Goal: Information Seeking & Learning: Check status

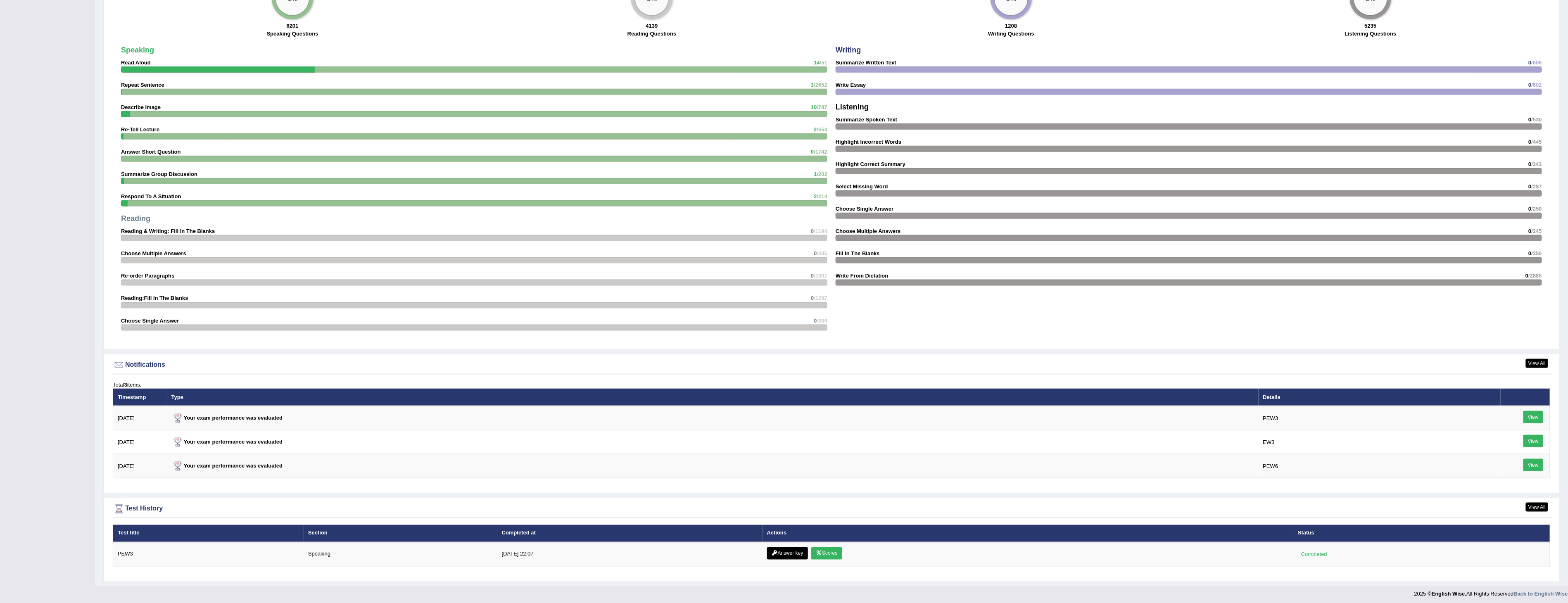
scroll to position [659, 0]
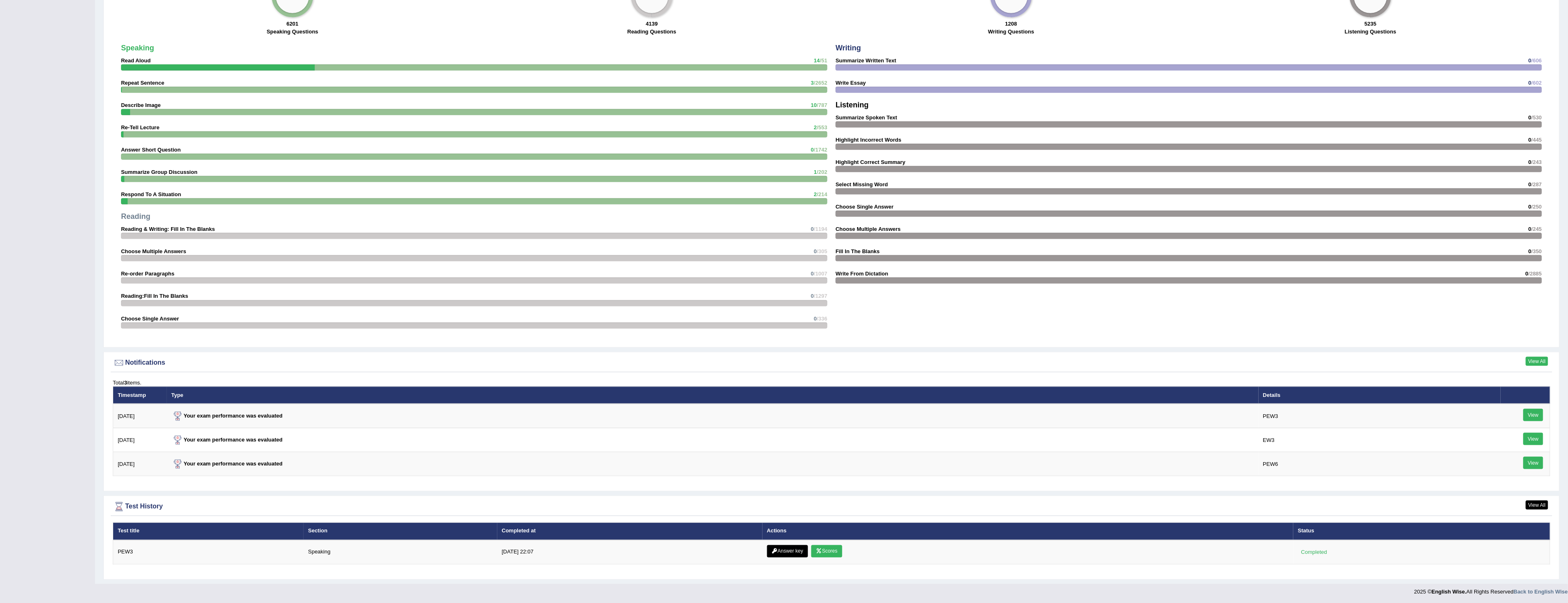
click at [1535, 360] on link "View All" at bounding box center [1537, 361] width 22 height 9
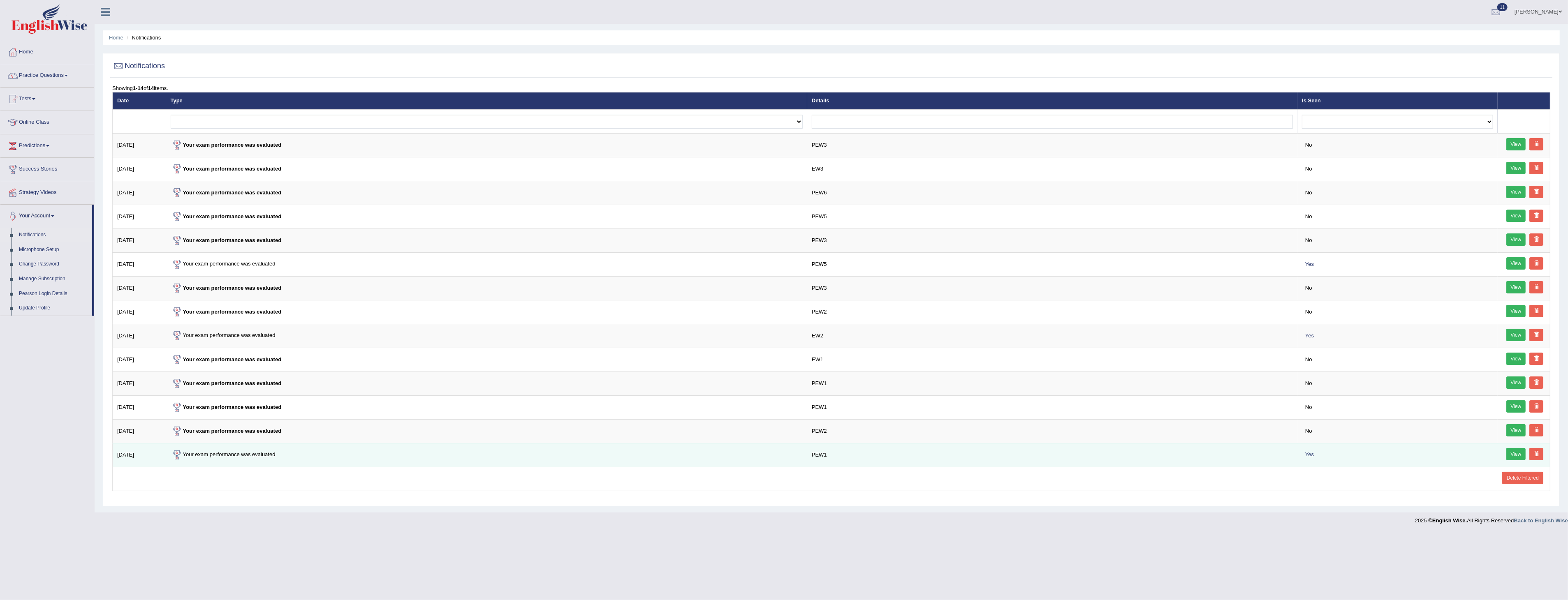
click at [1511, 453] on link "View" at bounding box center [1516, 454] width 19 height 12
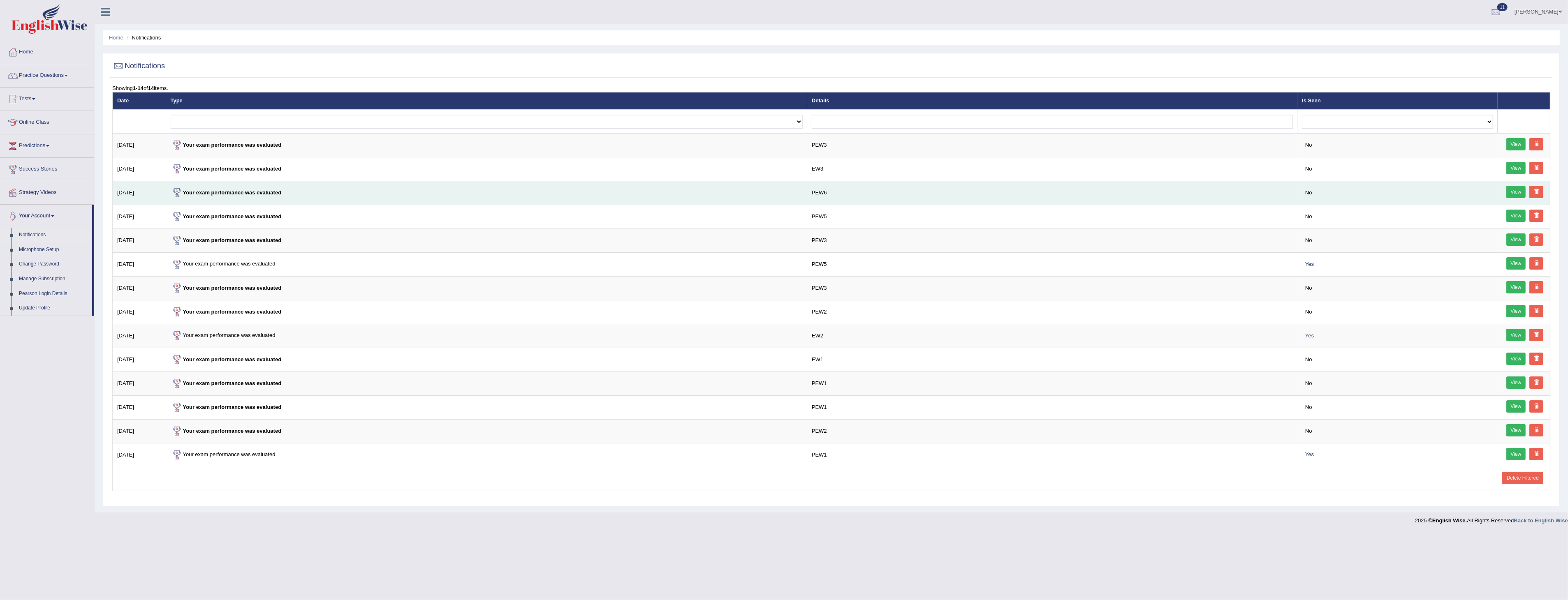
click at [1514, 192] on link "View" at bounding box center [1516, 192] width 19 height 12
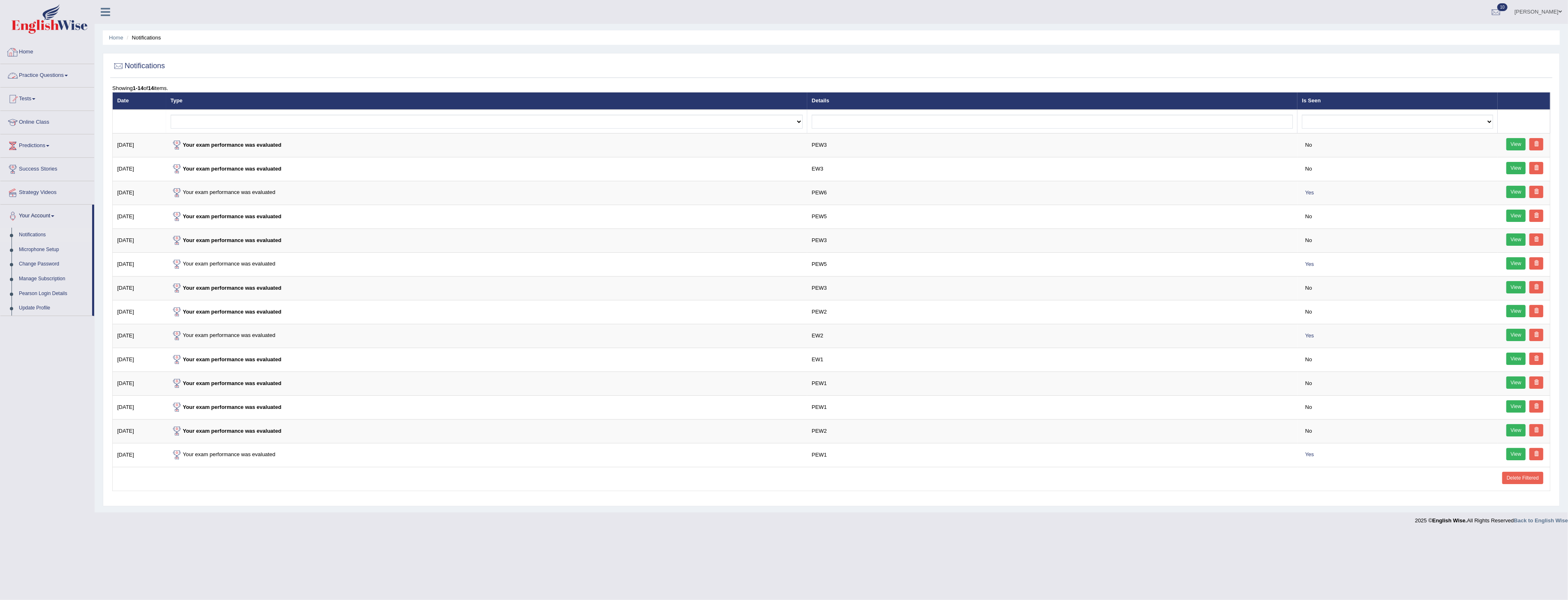
click at [117, 33] on li "Home" at bounding box center [116, 37] width 15 height 8
click at [33, 50] on link "Home" at bounding box center [47, 51] width 94 height 21
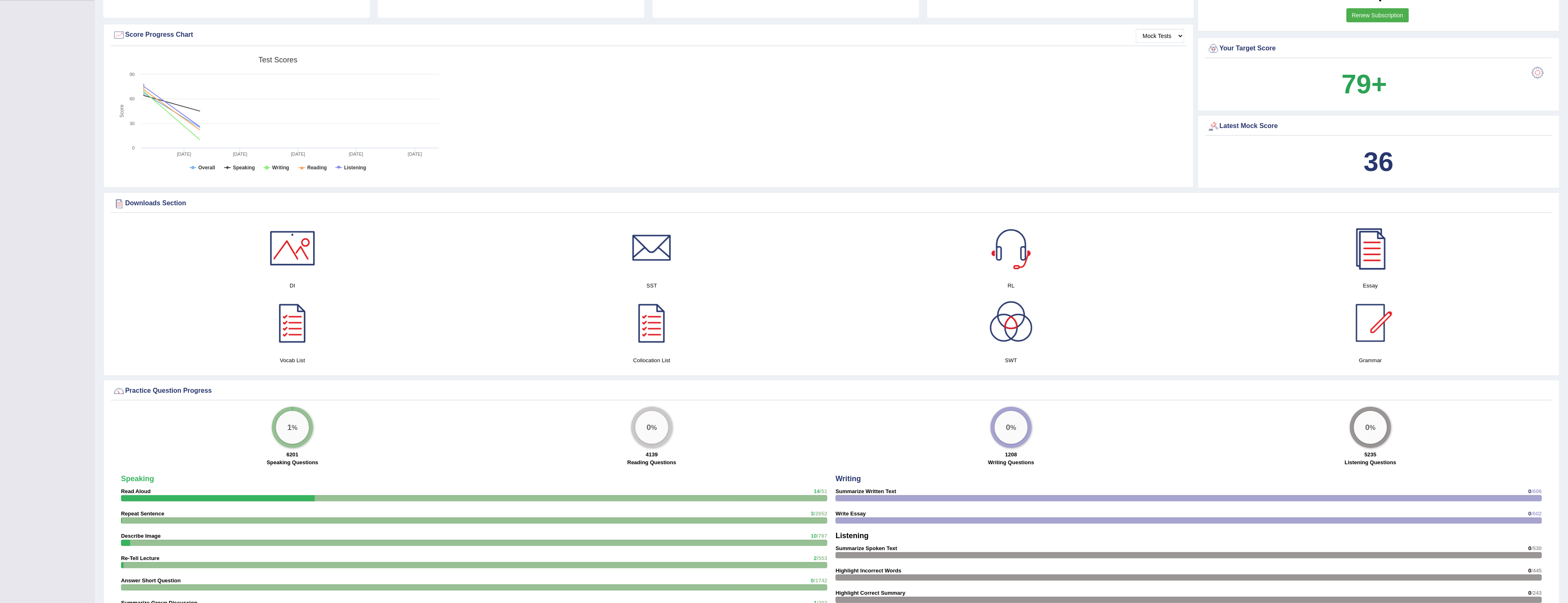
scroll to position [229, 0]
click at [1367, 169] on b "36" at bounding box center [1378, 160] width 30 height 30
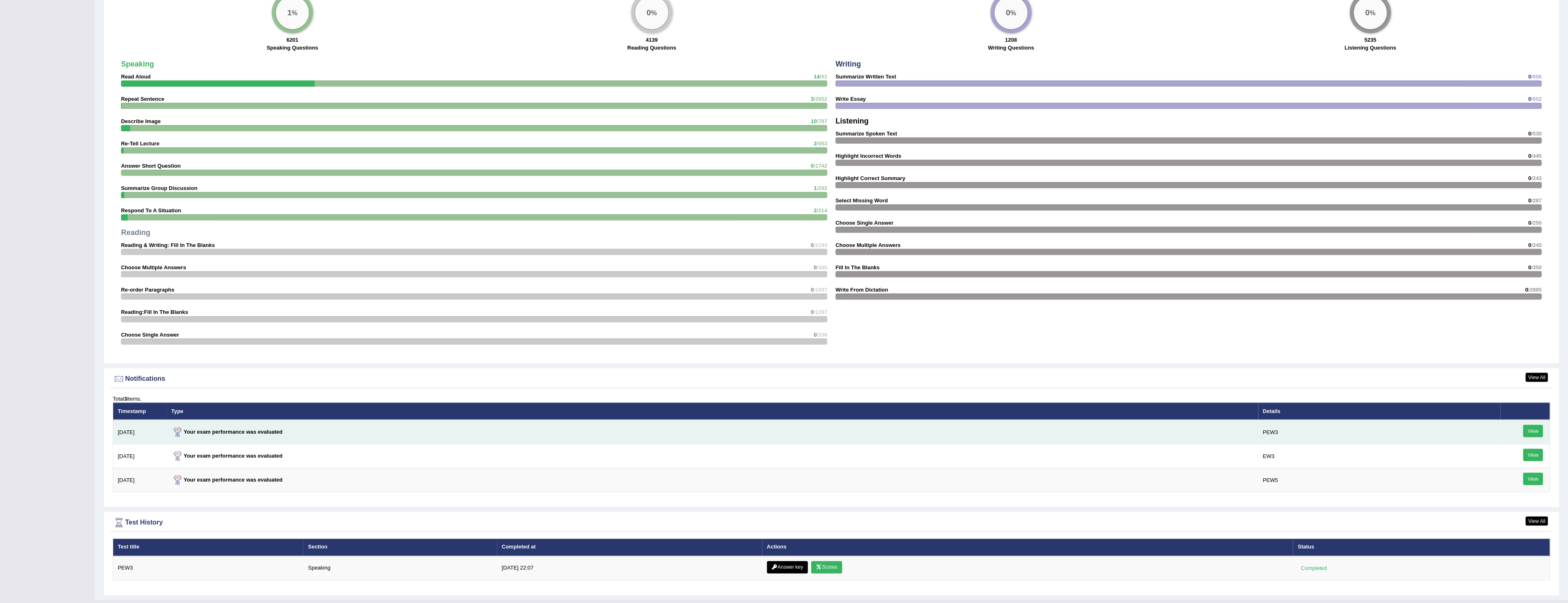
scroll to position [659, 0]
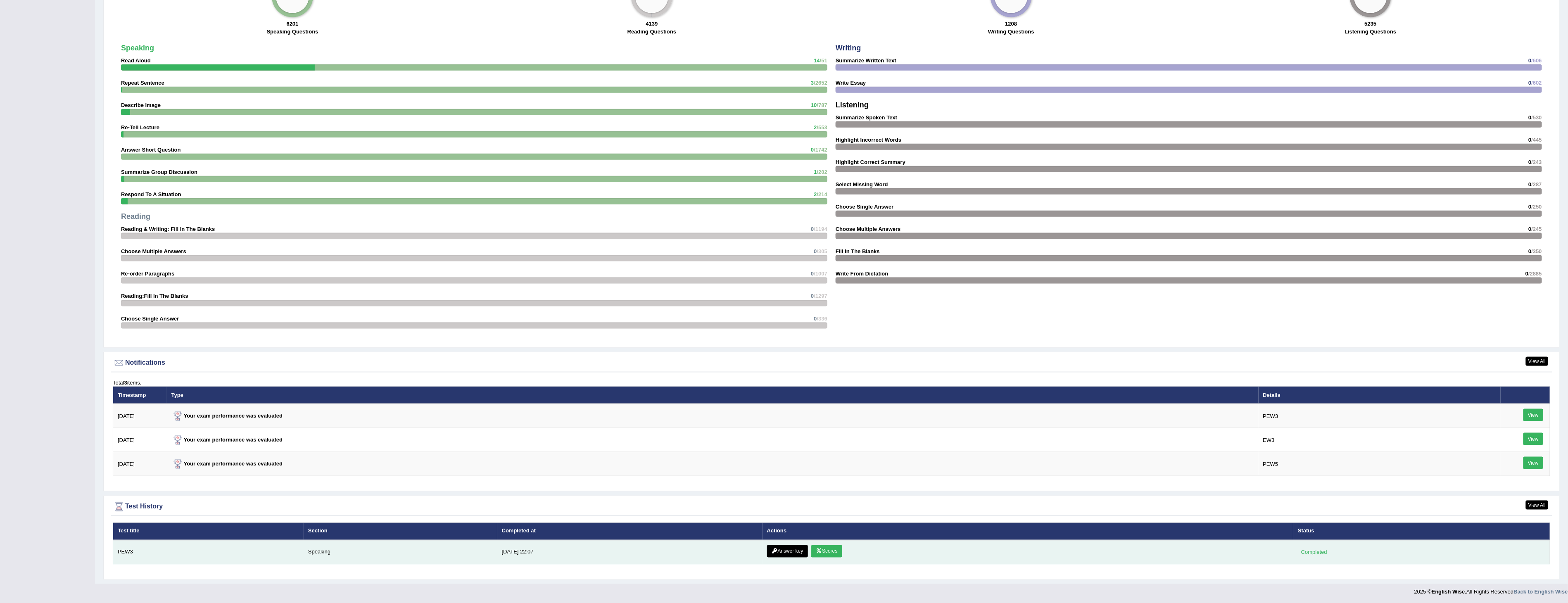
click at [822, 546] on link "Scores" at bounding box center [826, 552] width 31 height 12
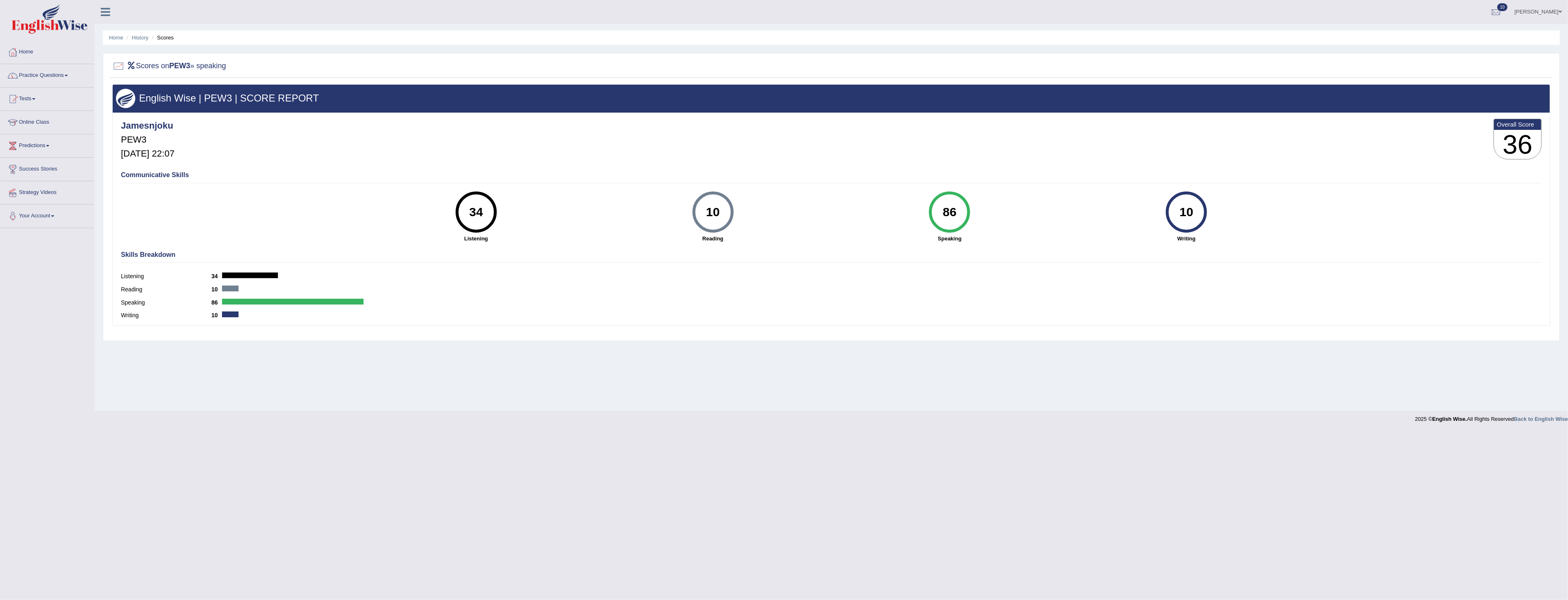
click at [30, 52] on link "Home" at bounding box center [47, 51] width 94 height 21
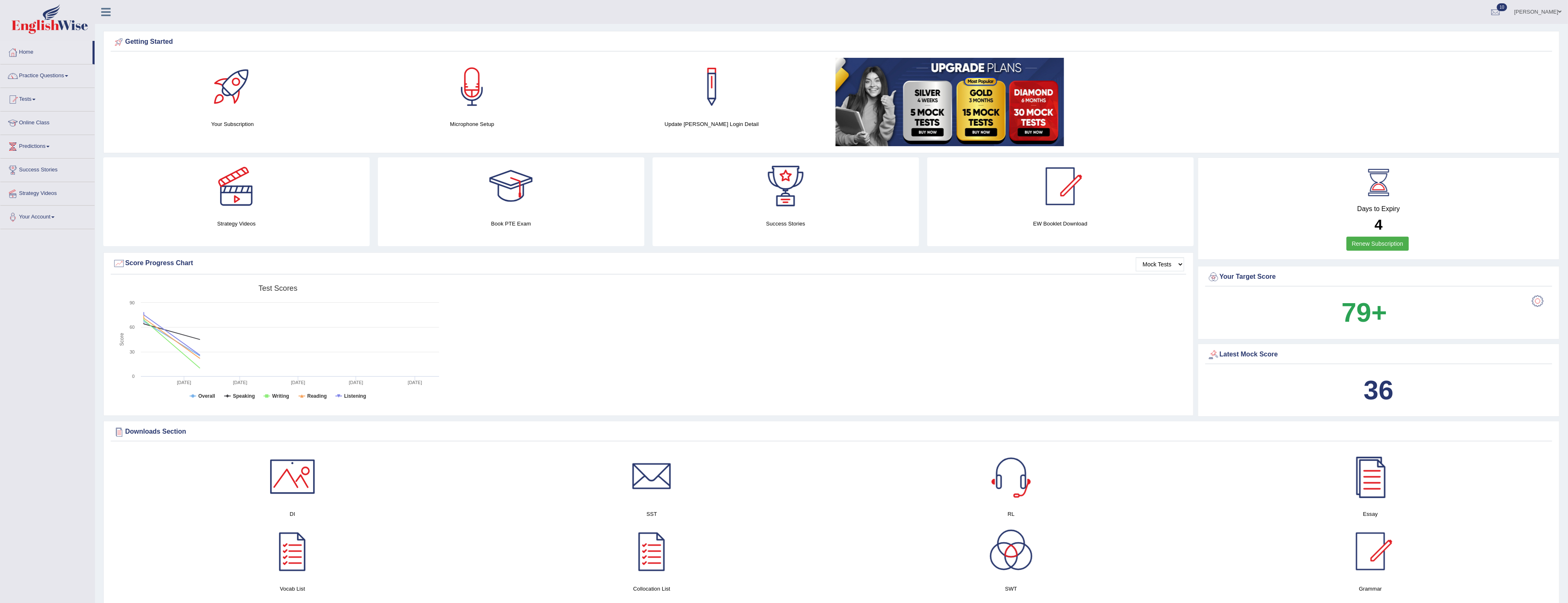
click at [1537, 302] on div at bounding box center [1537, 301] width 17 height 17
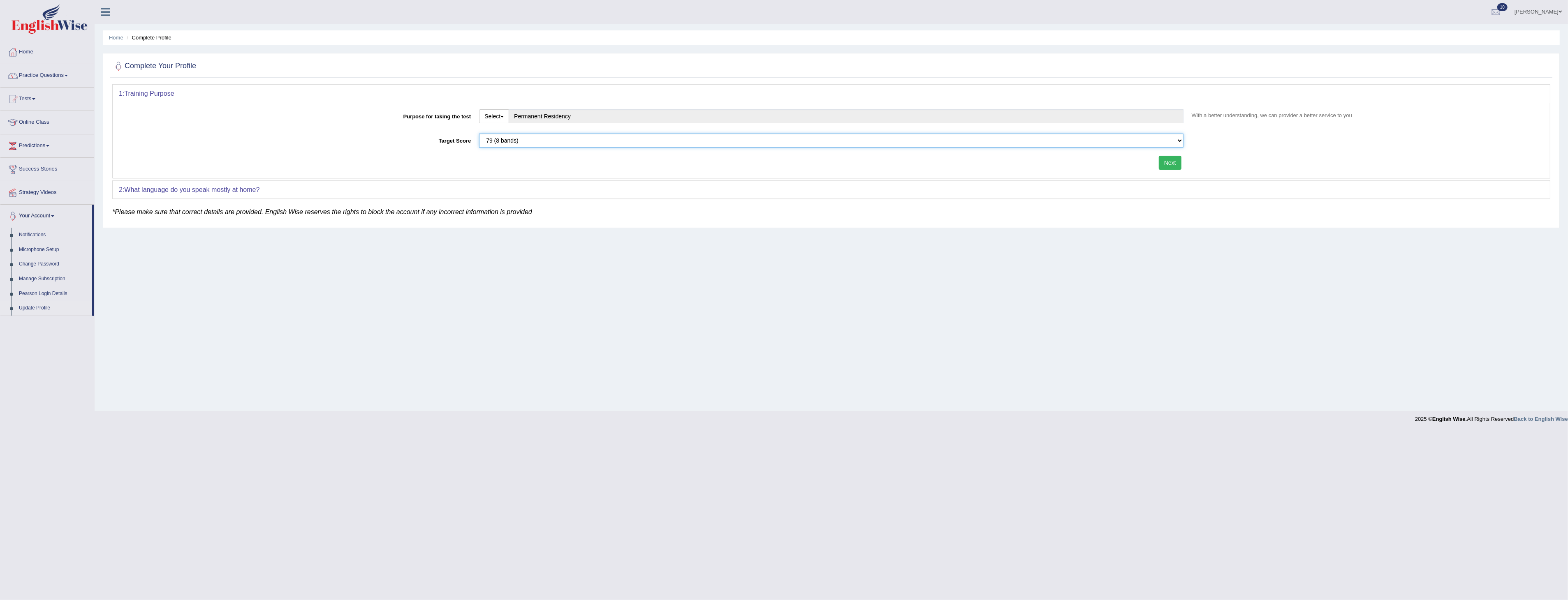
click at [1178, 142] on select "Please select the correct value 50 (6 bands) 58 (6.5 bands) 65 (7 bands) 79 (8 …" at bounding box center [831, 141] width 704 height 14
click at [479, 134] on select "Please select the correct value 50 (6 bands) 58 (6.5 bands) 65 (7 bands) 79 (8 …" at bounding box center [831, 141] width 704 height 14
click at [30, 52] on link "Home" at bounding box center [47, 51] width 94 height 21
